Goal: Check status: Check status

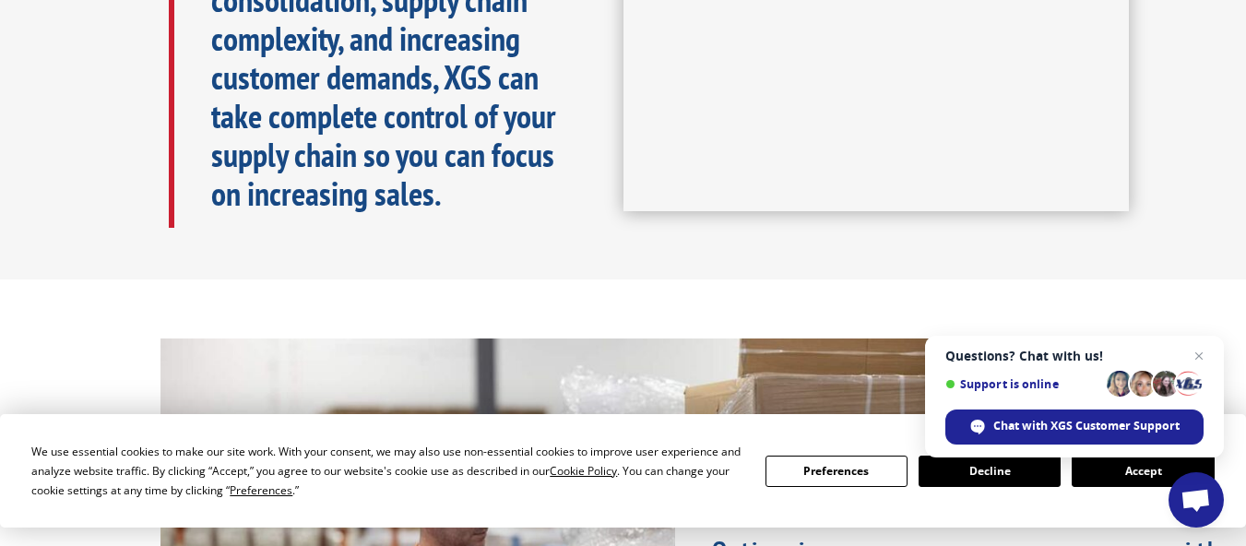
scroll to position [1106, 0]
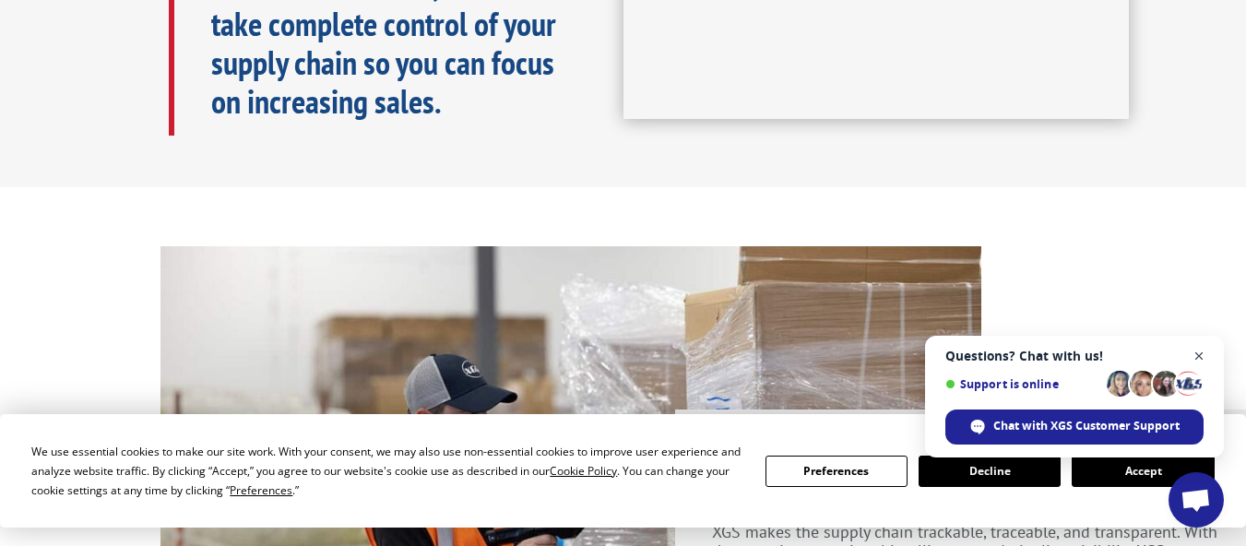
click at [1201, 355] on span "Close chat" at bounding box center [1199, 356] width 23 height 23
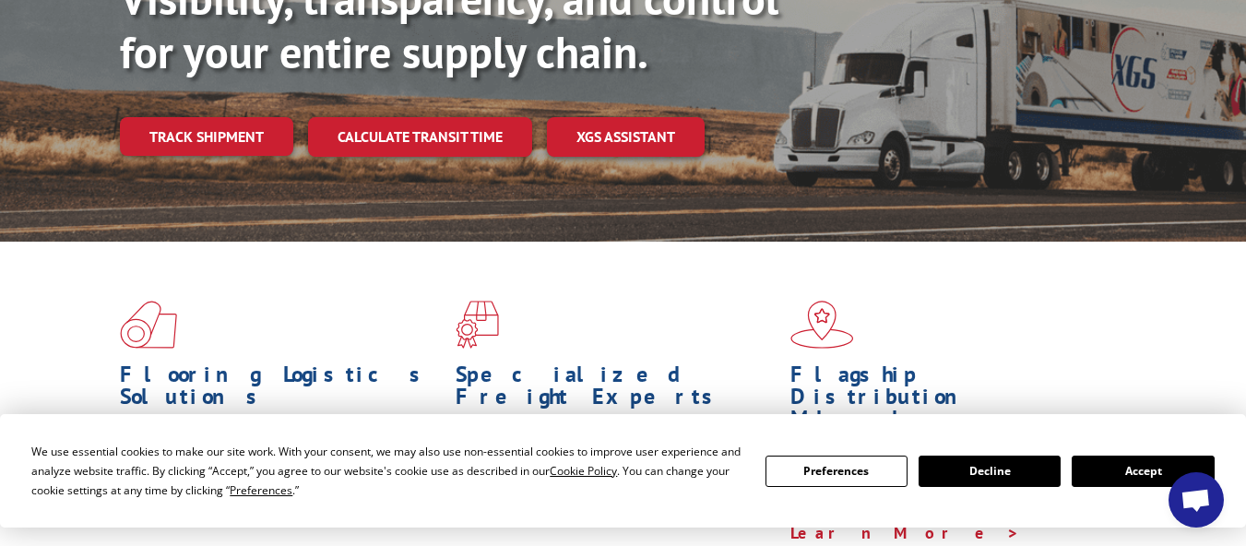
scroll to position [0, 0]
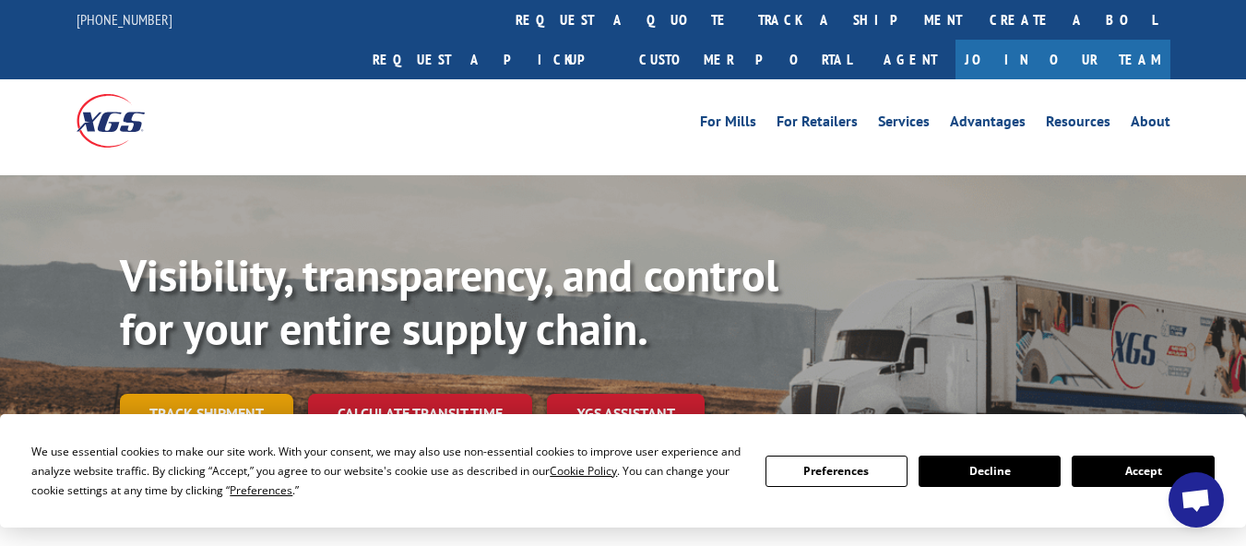
click at [180, 394] on link "Track shipment" at bounding box center [206, 413] width 173 height 39
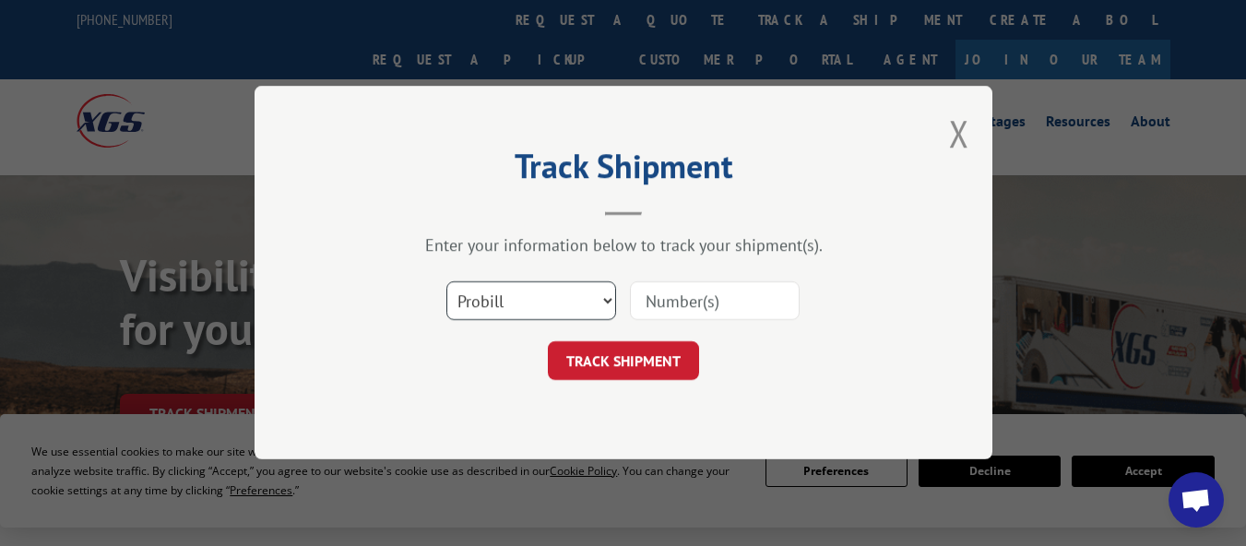
click at [594, 297] on select "Select category... Probill BOL PO" at bounding box center [531, 301] width 170 height 39
select select "bol"
click at [446, 282] on select "Select category... Probill BOL PO" at bounding box center [531, 301] width 170 height 39
click at [711, 298] on input at bounding box center [715, 301] width 170 height 39
paste input "AA05012860"
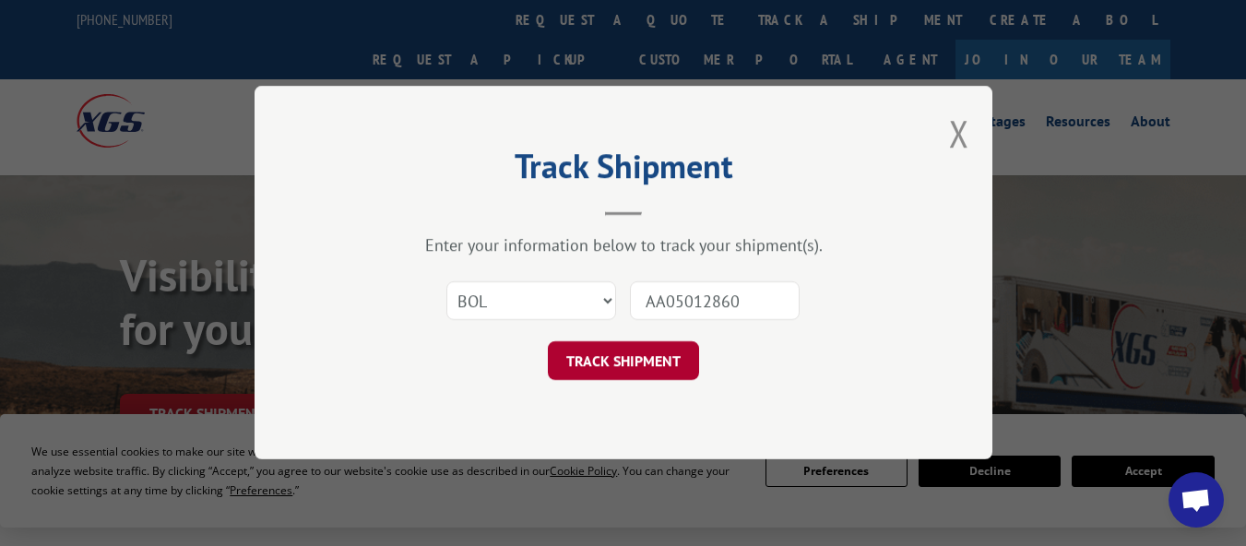
type input "AA05012860"
click at [646, 356] on button "TRACK SHIPMENT" at bounding box center [623, 361] width 151 height 39
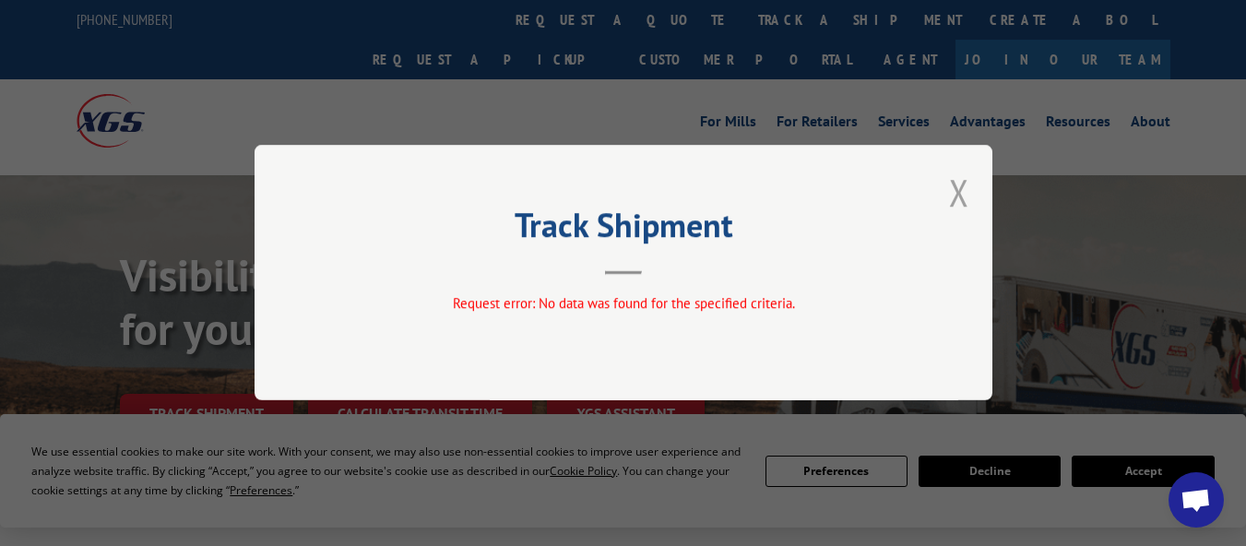
click at [964, 188] on button "Close modal" at bounding box center [959, 192] width 20 height 49
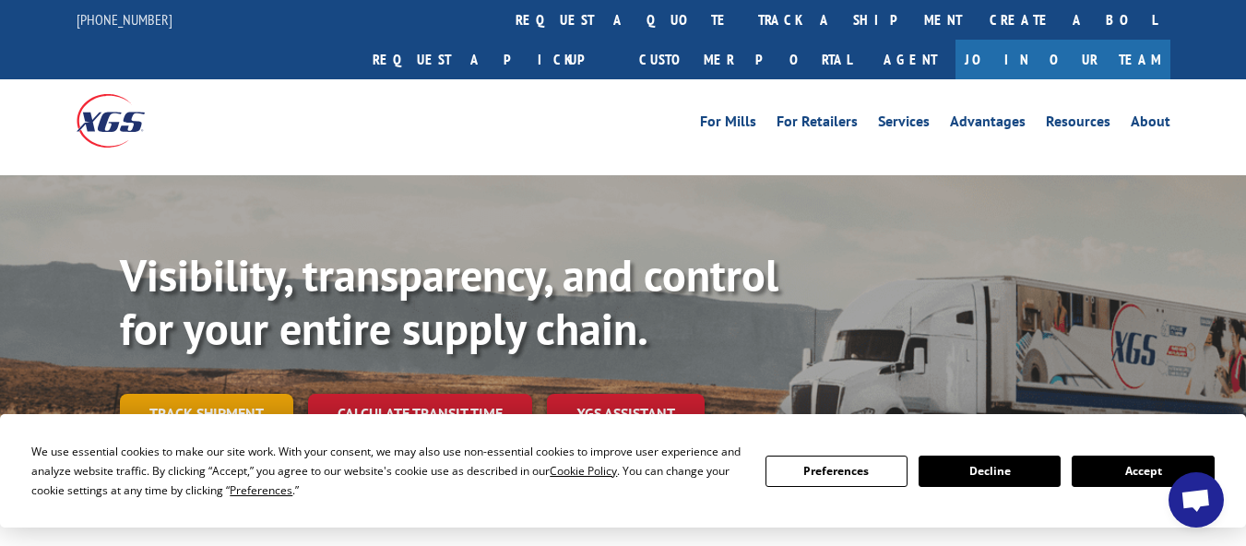
click at [224, 394] on link "Track shipment" at bounding box center [206, 413] width 173 height 39
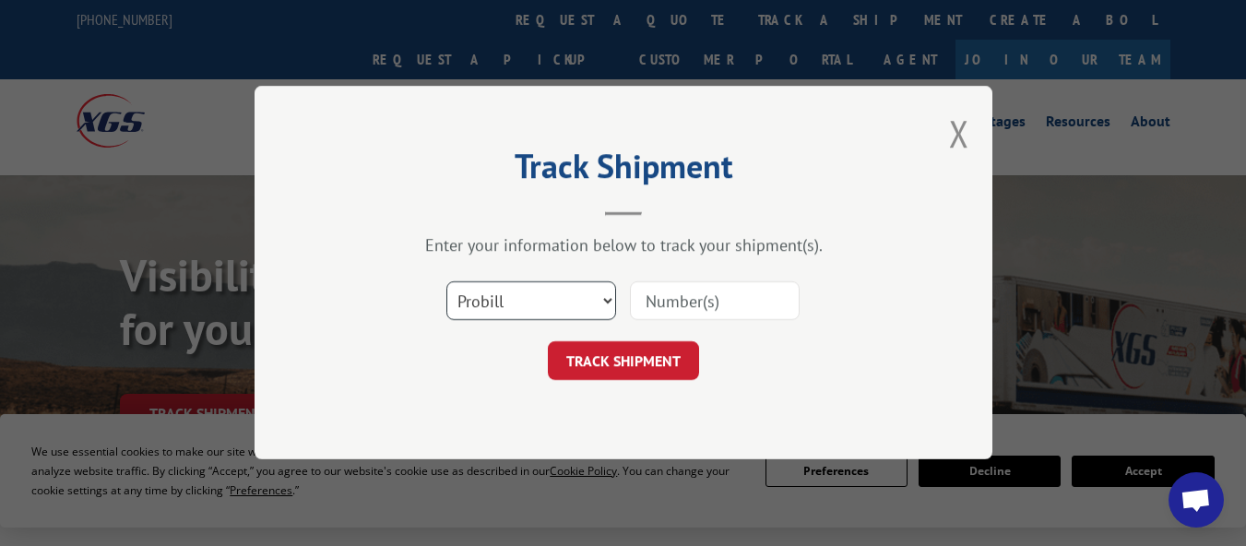
click at [553, 295] on select "Select category... Probill BOL PO" at bounding box center [531, 301] width 170 height 39
click at [446, 282] on select "Select category... Probill BOL PO" at bounding box center [531, 301] width 170 height 39
click at [704, 300] on input at bounding box center [715, 301] width 170 height 39
paste input "AA05012860"
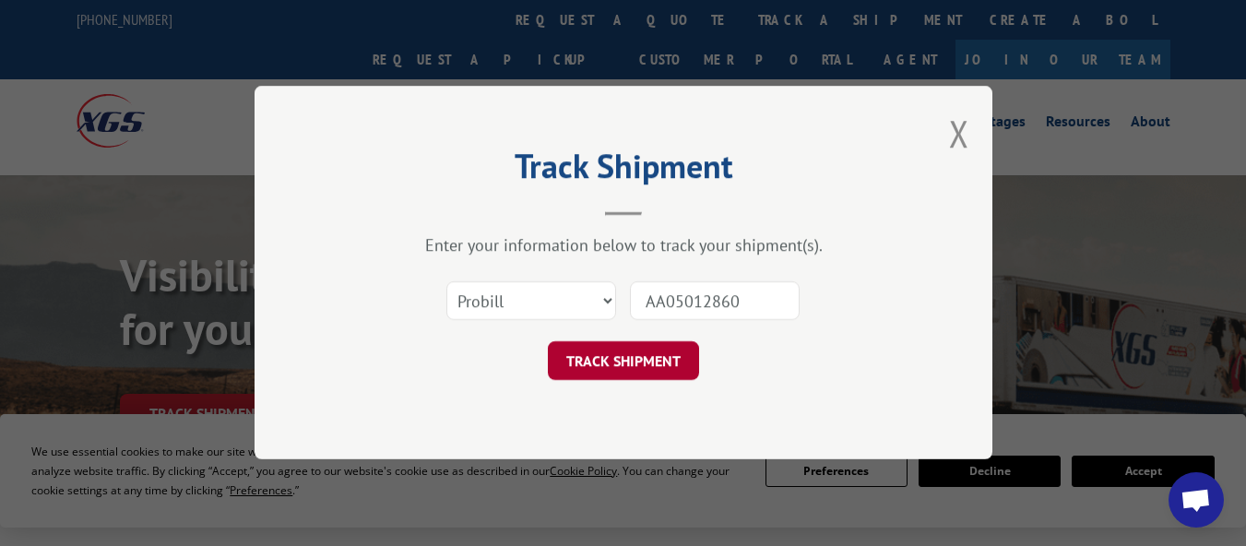
type input "AA05012860"
click at [657, 361] on button "TRACK SHIPMENT" at bounding box center [623, 361] width 151 height 39
